Goal: Ask a question

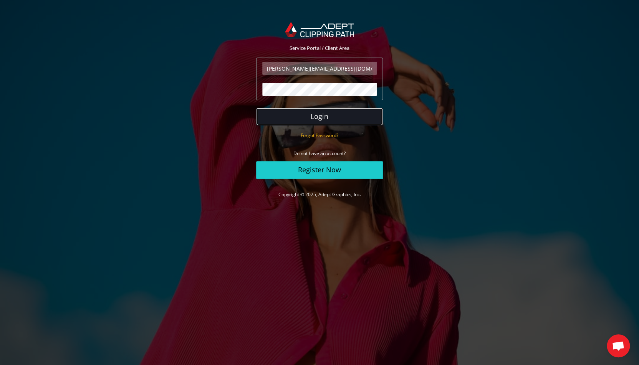
click at [320, 124] on button "Login" at bounding box center [319, 117] width 127 height 18
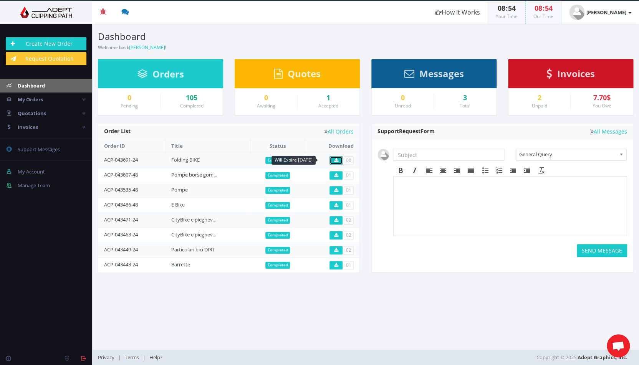
click at [336, 157] on link at bounding box center [335, 160] width 13 height 8
click at [617, 341] on span "Aprire la chat" at bounding box center [618, 345] width 23 height 23
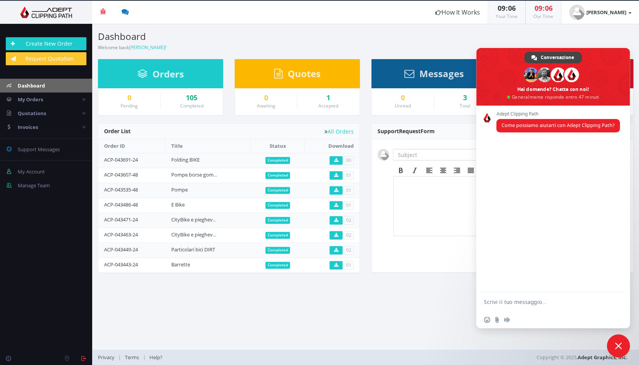
click at [525, 306] on textarea "Scrivi il tuo messaggio..." at bounding box center [545, 301] width 123 height 19
click at [563, 297] on textarea "buongiorno,a riguardo del mio ultimo ordine, non riesco ad aprire il file deno,…" at bounding box center [545, 294] width 123 height 33
type textarea "buongiorno,a riguardo del mio ultimo ordine, non riesco ad aprire il file denom…"
click at [612, 289] on span "Inviare" at bounding box center [616, 288] width 13 height 13
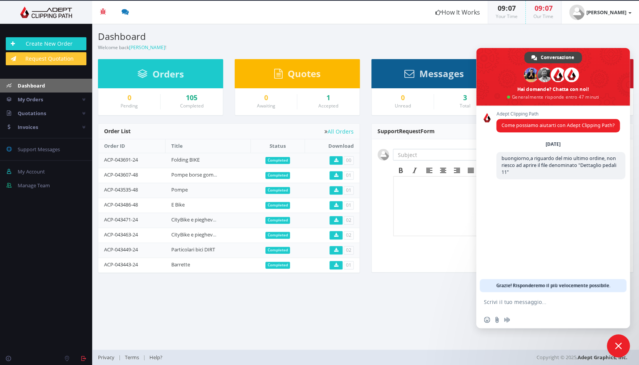
click at [446, 304] on section "Dashboard Welcome back [PERSON_NAME] ! Create New Order Welcome [PERSON_NAME] !…" at bounding box center [365, 187] width 547 height 326
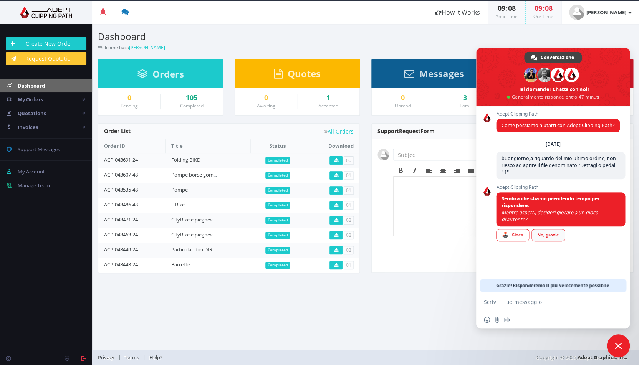
click at [545, 237] on link "No, grazie" at bounding box center [547, 235] width 33 height 13
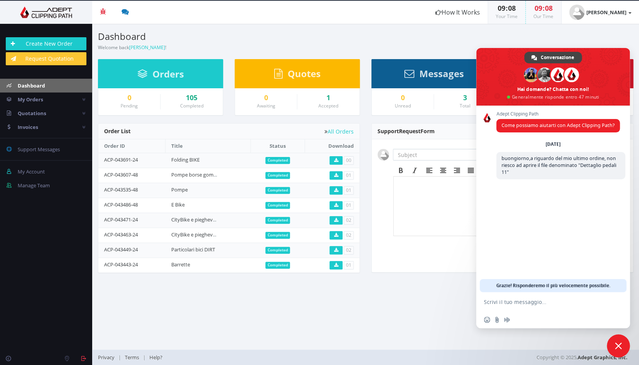
click at [390, 306] on section "Dashboard Welcome back [PERSON_NAME] ! Create New Order Welcome [PERSON_NAME] !…" at bounding box center [365, 187] width 547 height 326
